Goal: Check status: Check status

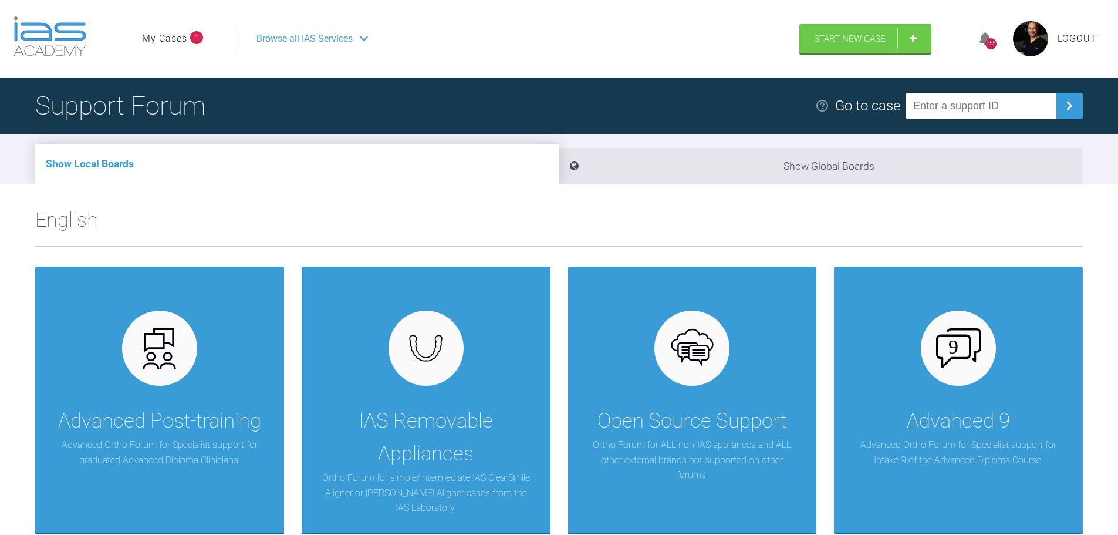
click at [171, 39] on link "My Cases" at bounding box center [164, 38] width 45 height 15
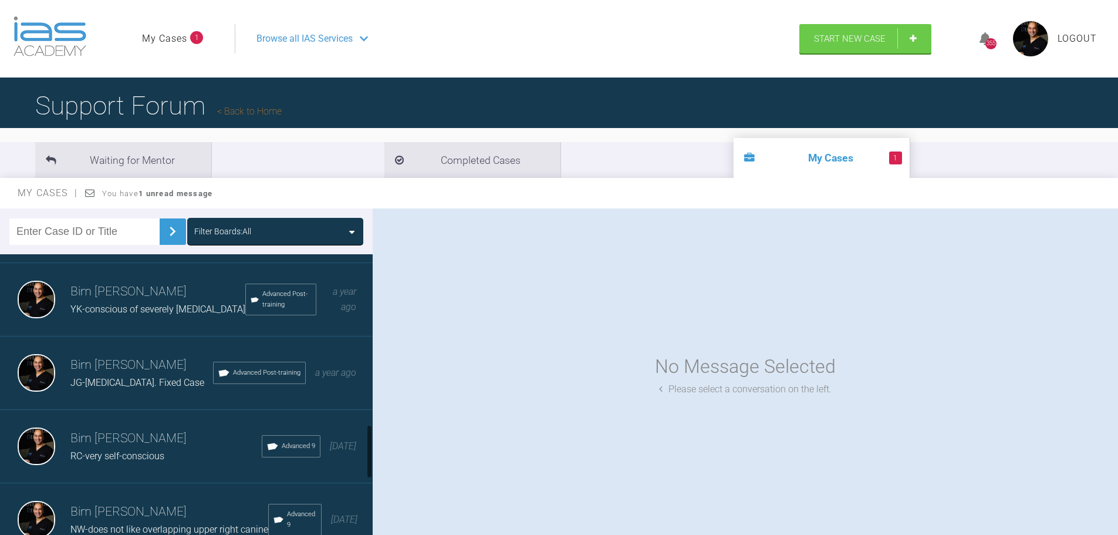
scroll to position [998, 0]
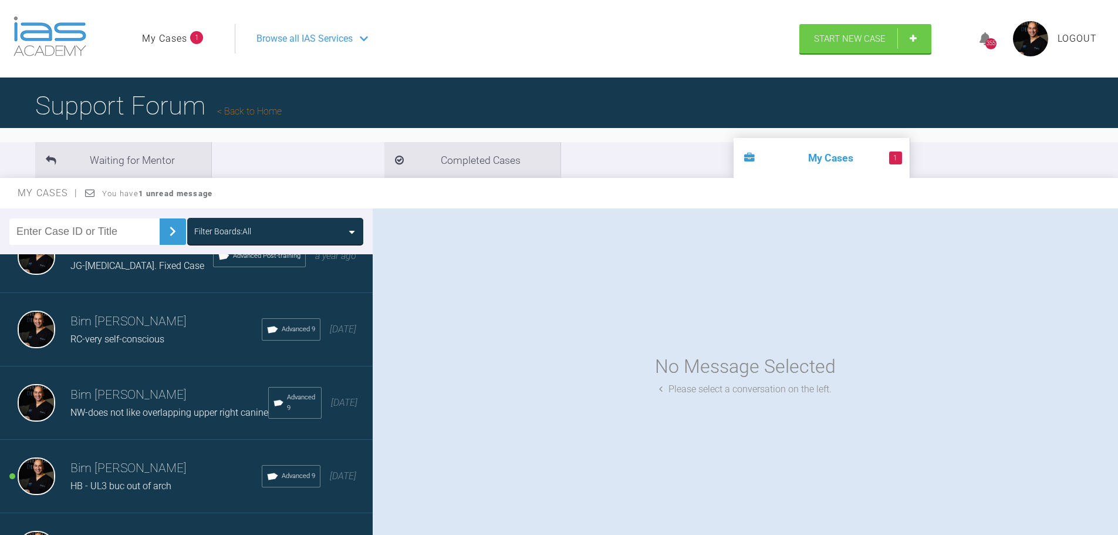
click at [123, 478] on h3 "Bim [PERSON_NAME]" at bounding box center [165, 468] width 191 height 20
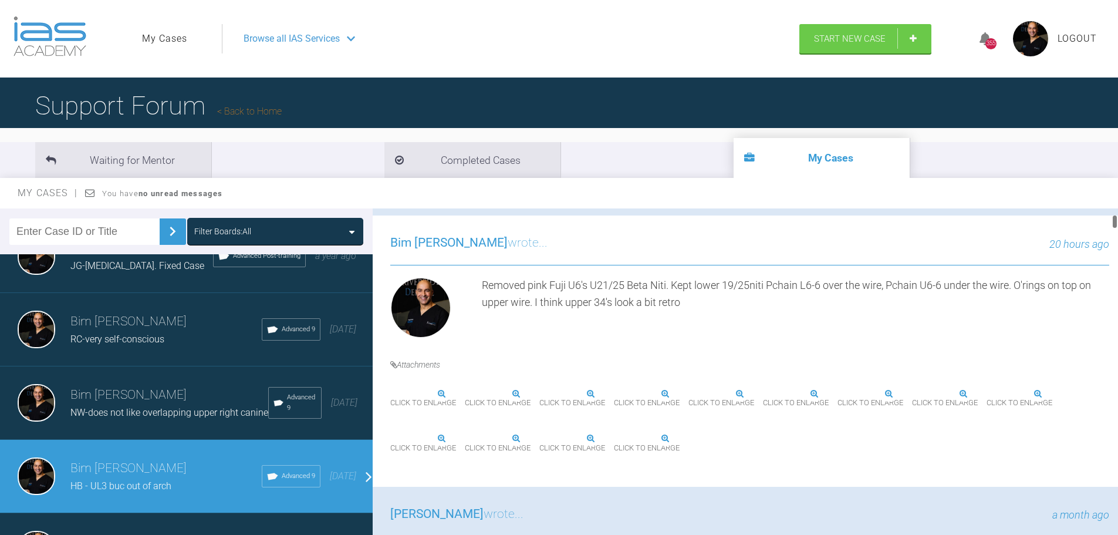
scroll to position [293, 0]
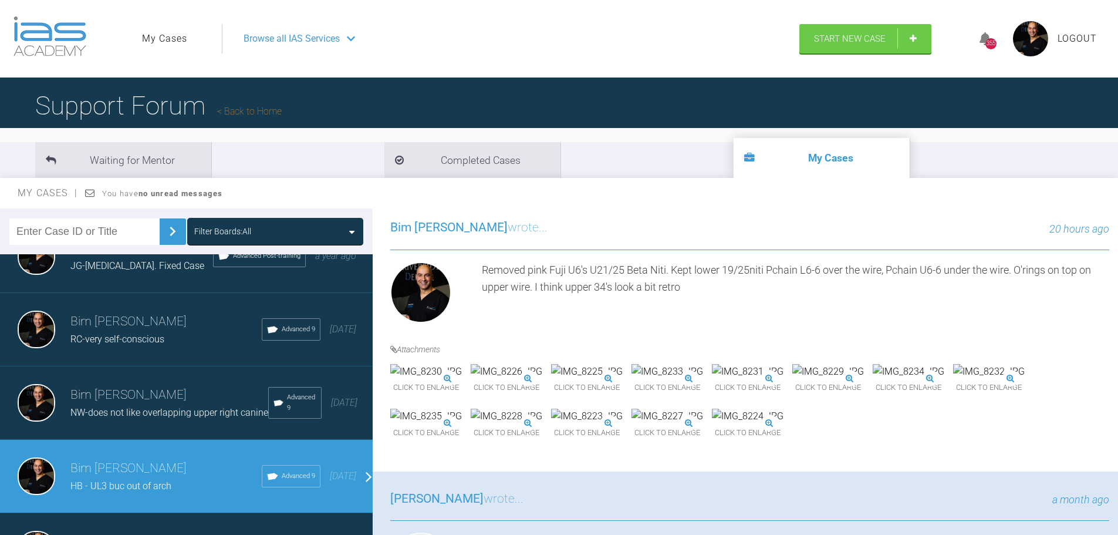
click at [703, 379] on img at bounding box center [668, 371] width 72 height 15
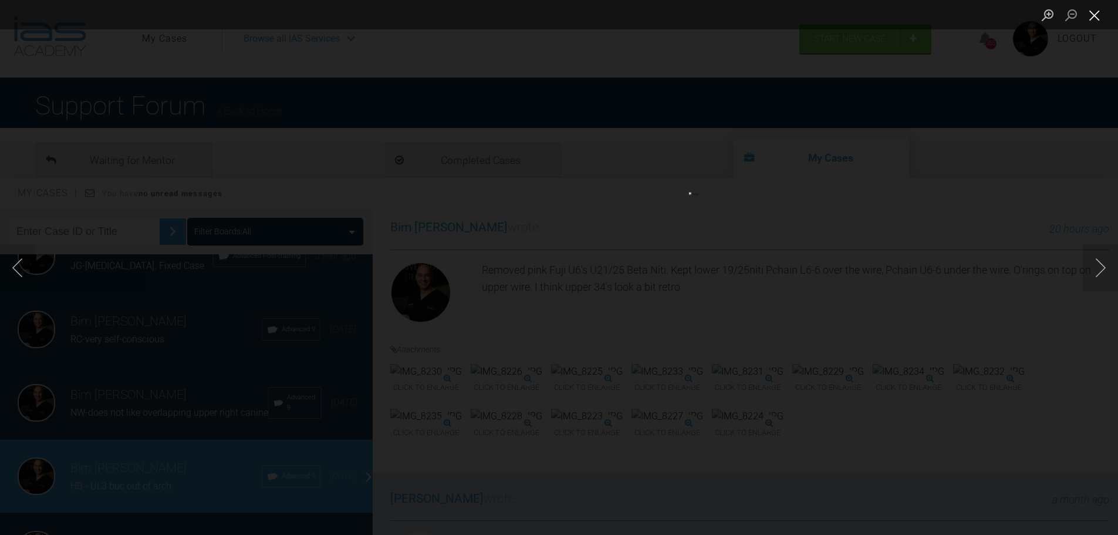
click at [1100, 14] on button "Close lightbox" at bounding box center [1094, 15] width 23 height 21
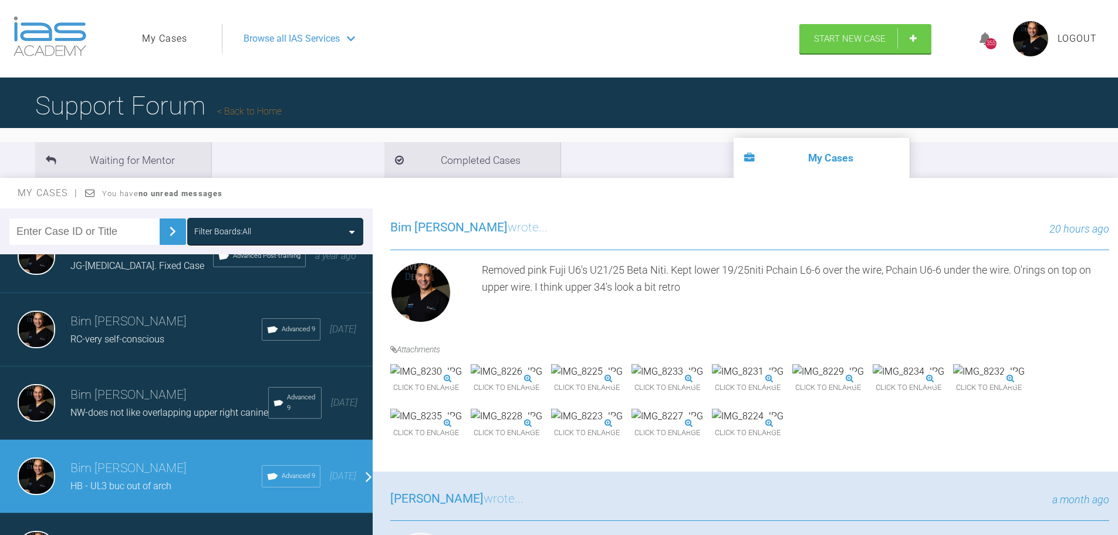
click at [873, 379] on img at bounding box center [909, 371] width 72 height 15
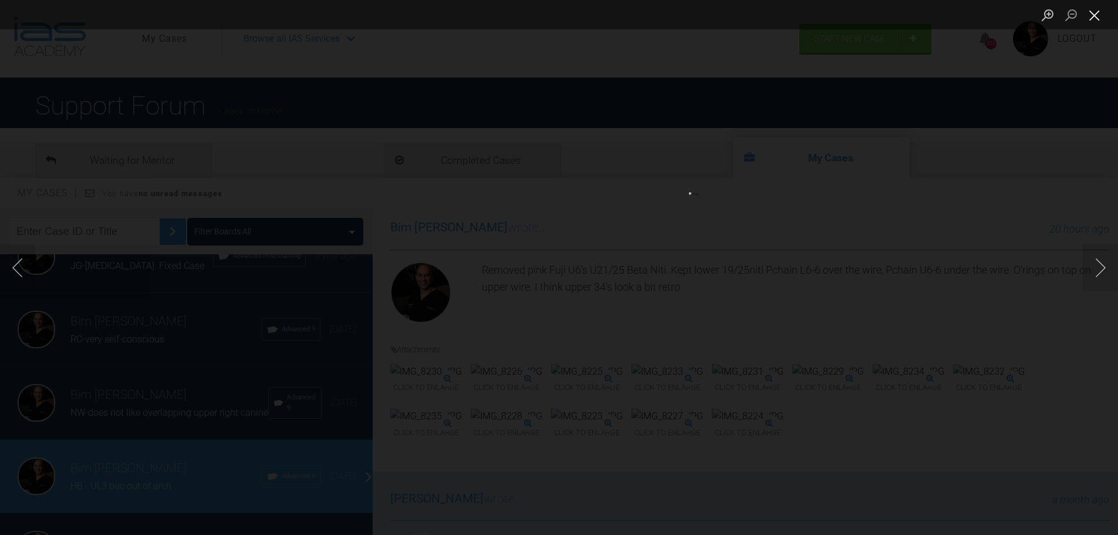
click at [1095, 17] on button "Close lightbox" at bounding box center [1094, 15] width 23 height 21
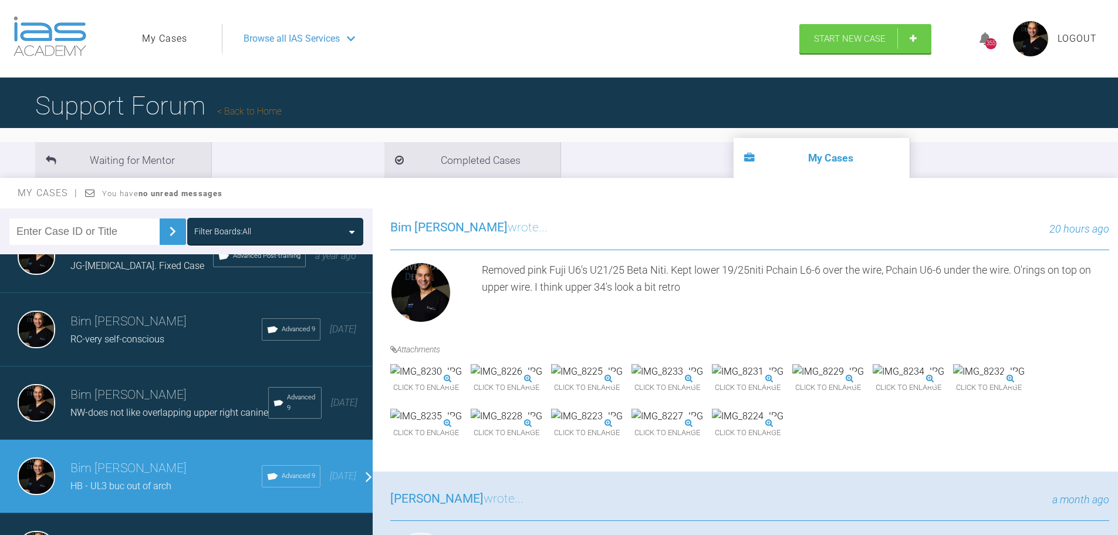
click at [455, 379] on img at bounding box center [426, 371] width 72 height 15
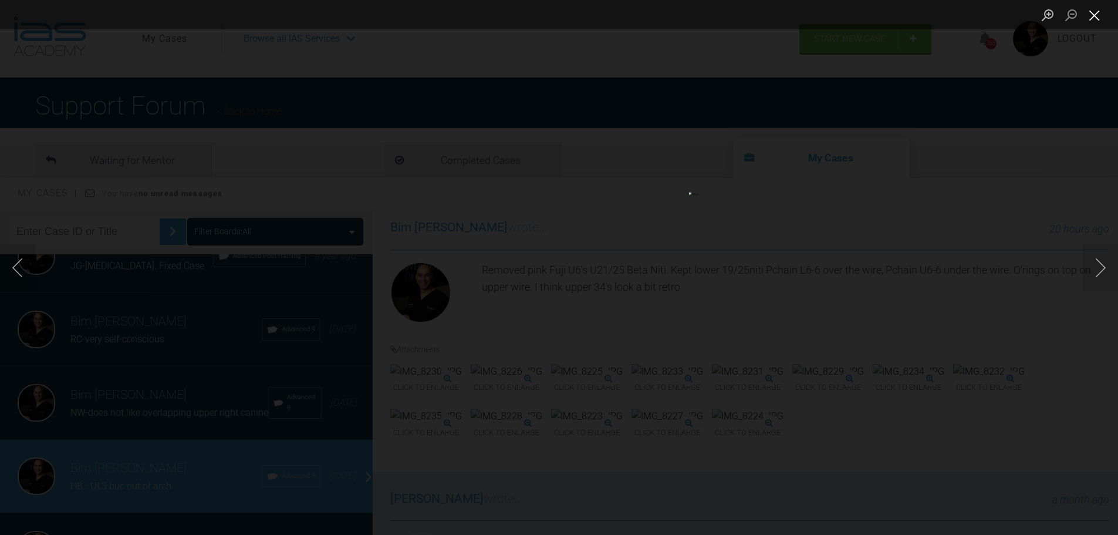
click at [1089, 15] on button "Close lightbox" at bounding box center [1094, 15] width 23 height 21
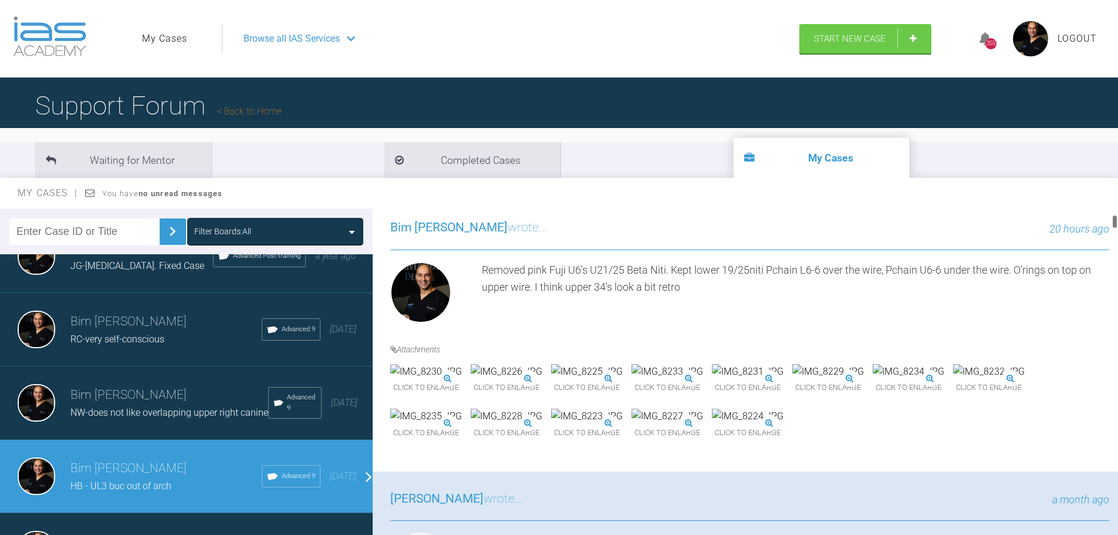
scroll to position [352, 0]
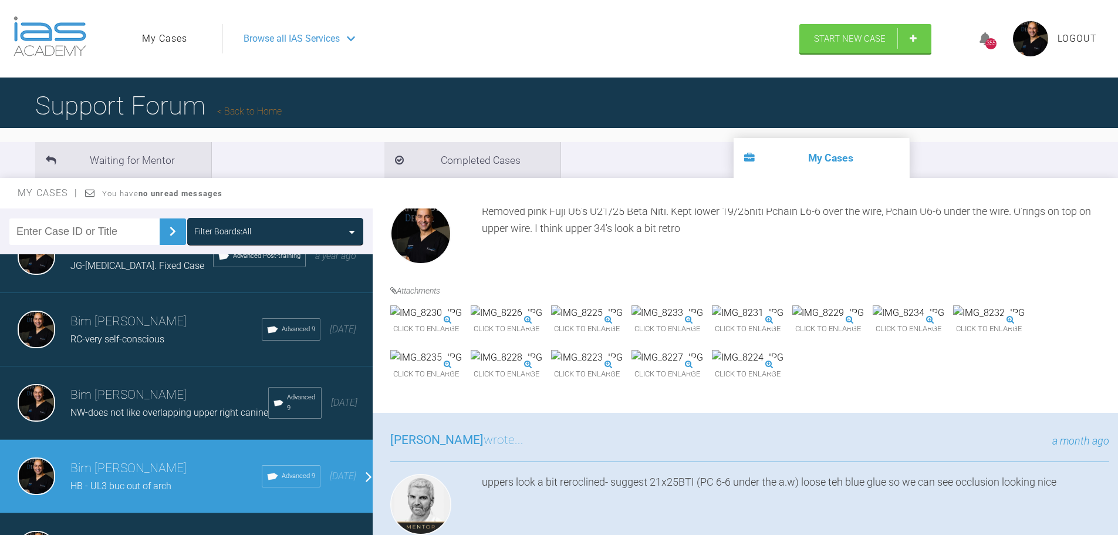
click at [792, 320] on img at bounding box center [828, 312] width 72 height 15
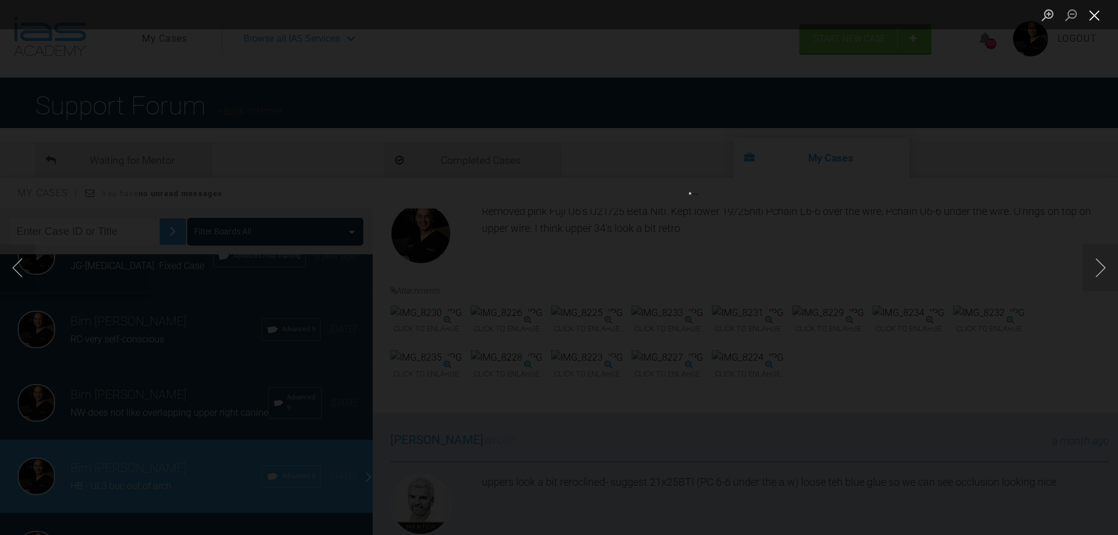
click at [1098, 13] on button "Close lightbox" at bounding box center [1094, 15] width 23 height 21
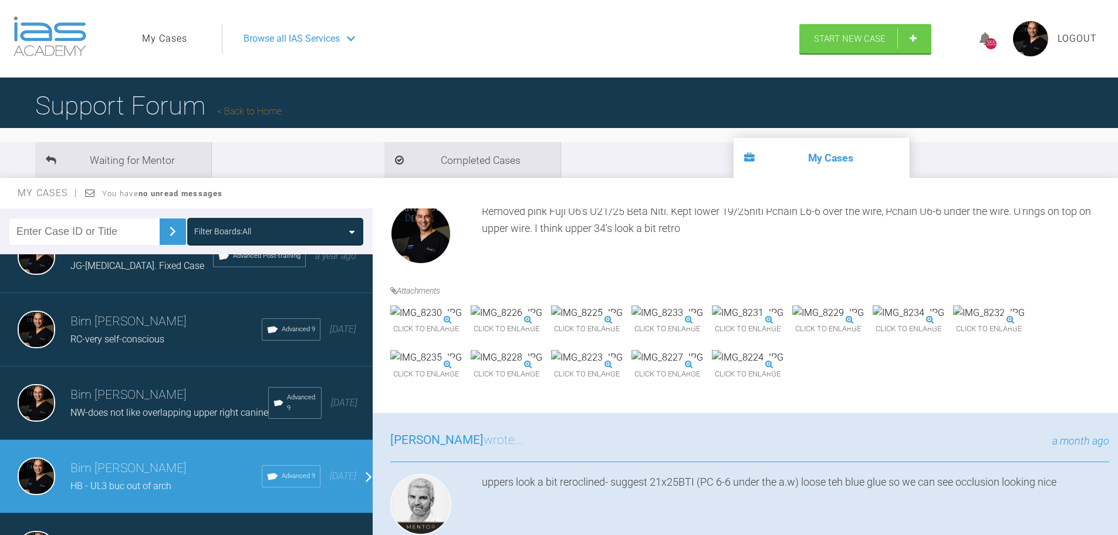
click at [873, 320] on img at bounding box center [909, 312] width 72 height 15
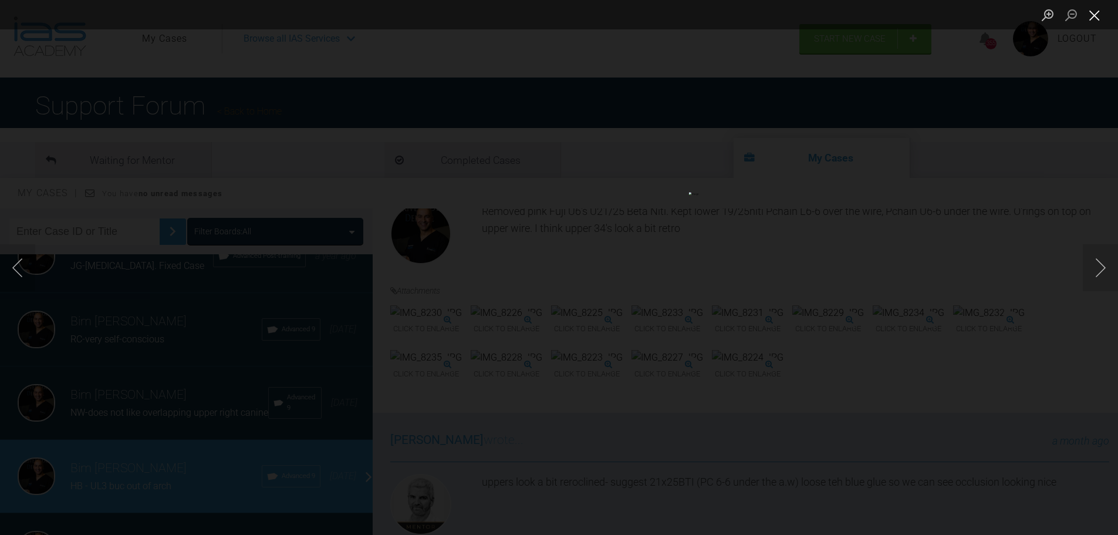
click at [1094, 15] on button "Close lightbox" at bounding box center [1094, 15] width 23 height 21
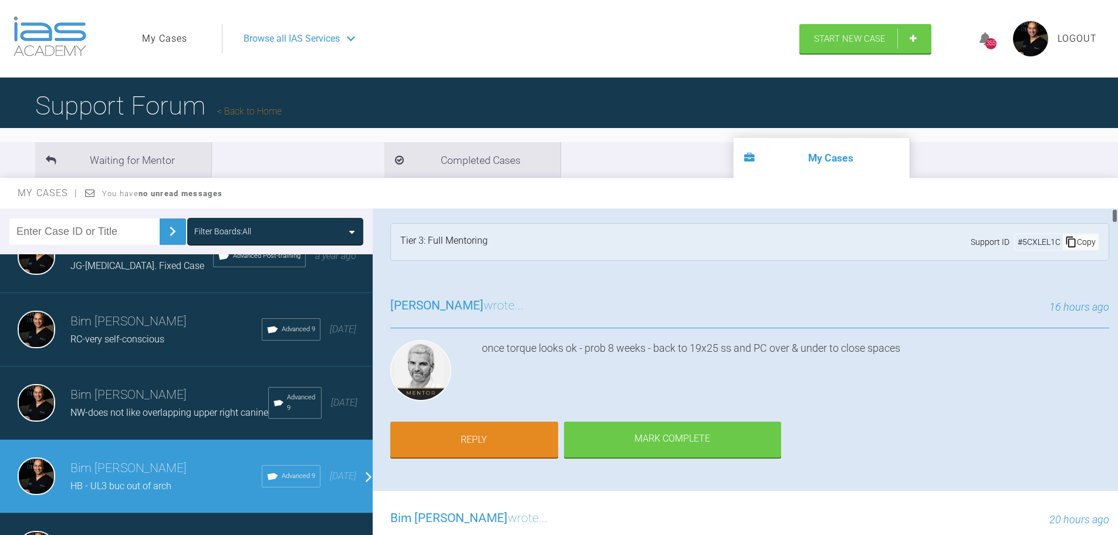
scroll to position [0, 0]
